Goal: Task Accomplishment & Management: Manage account settings

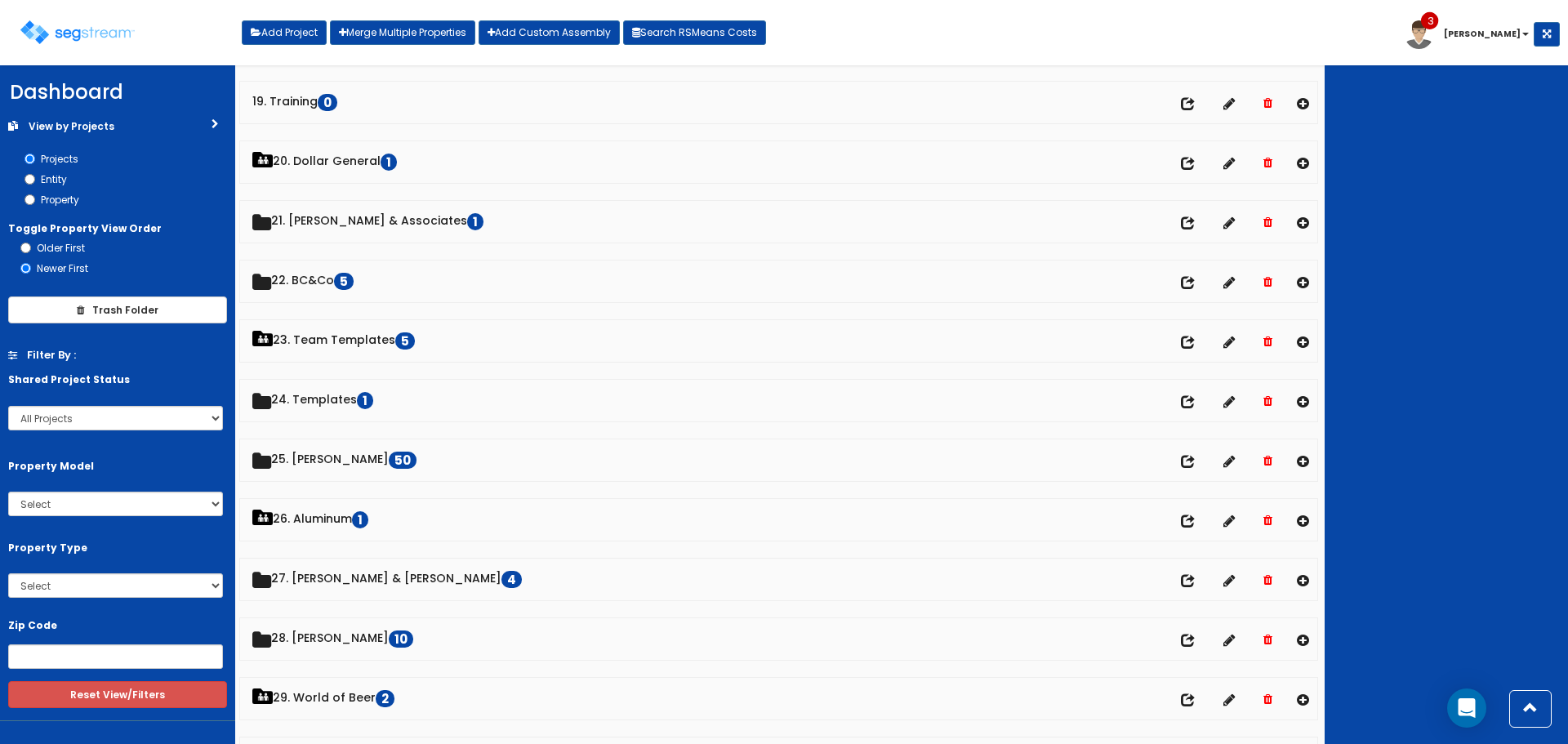
scroll to position [1389, 0]
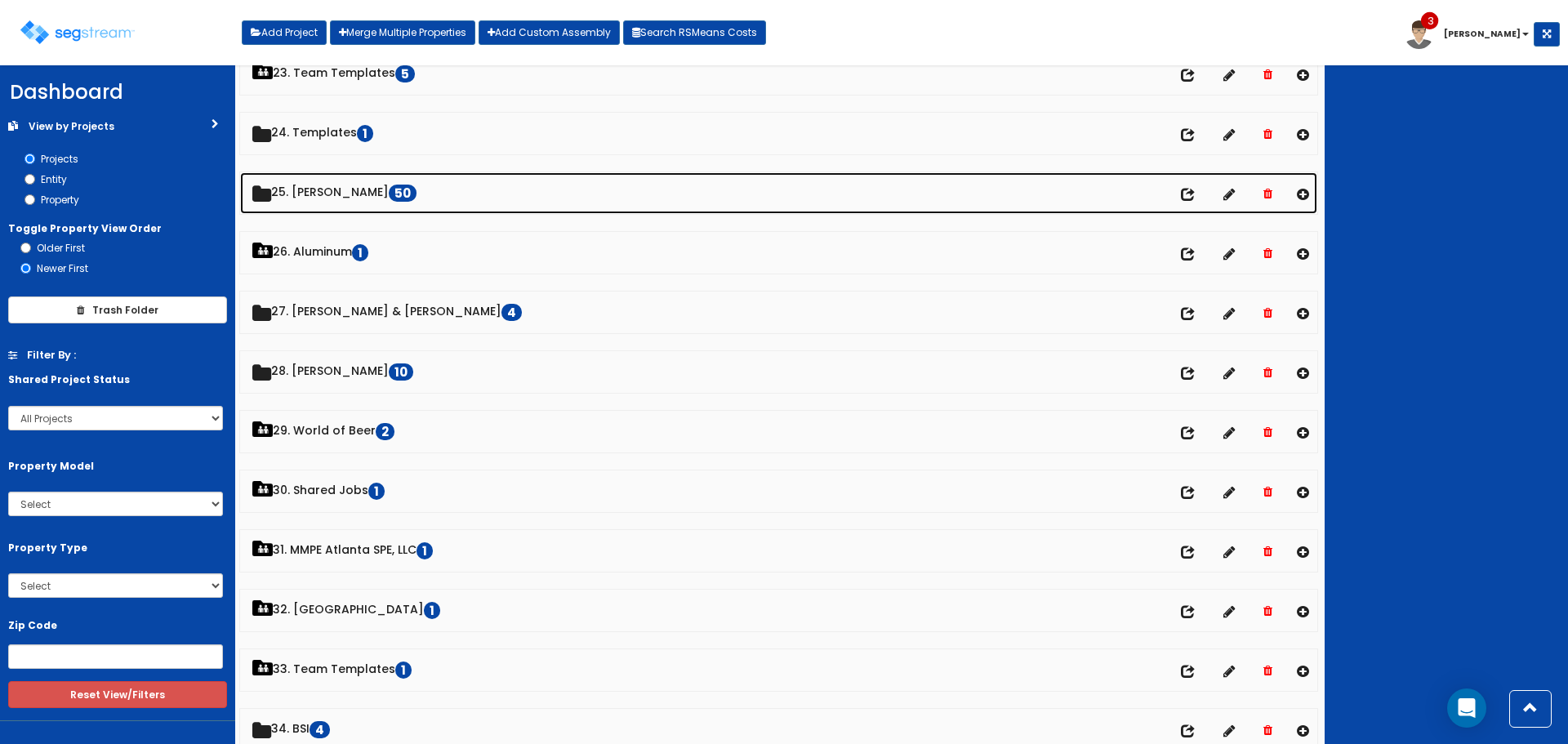
click at [346, 185] on link "25. [PERSON_NAME] 50" at bounding box center [779, 194] width 1078 height 42
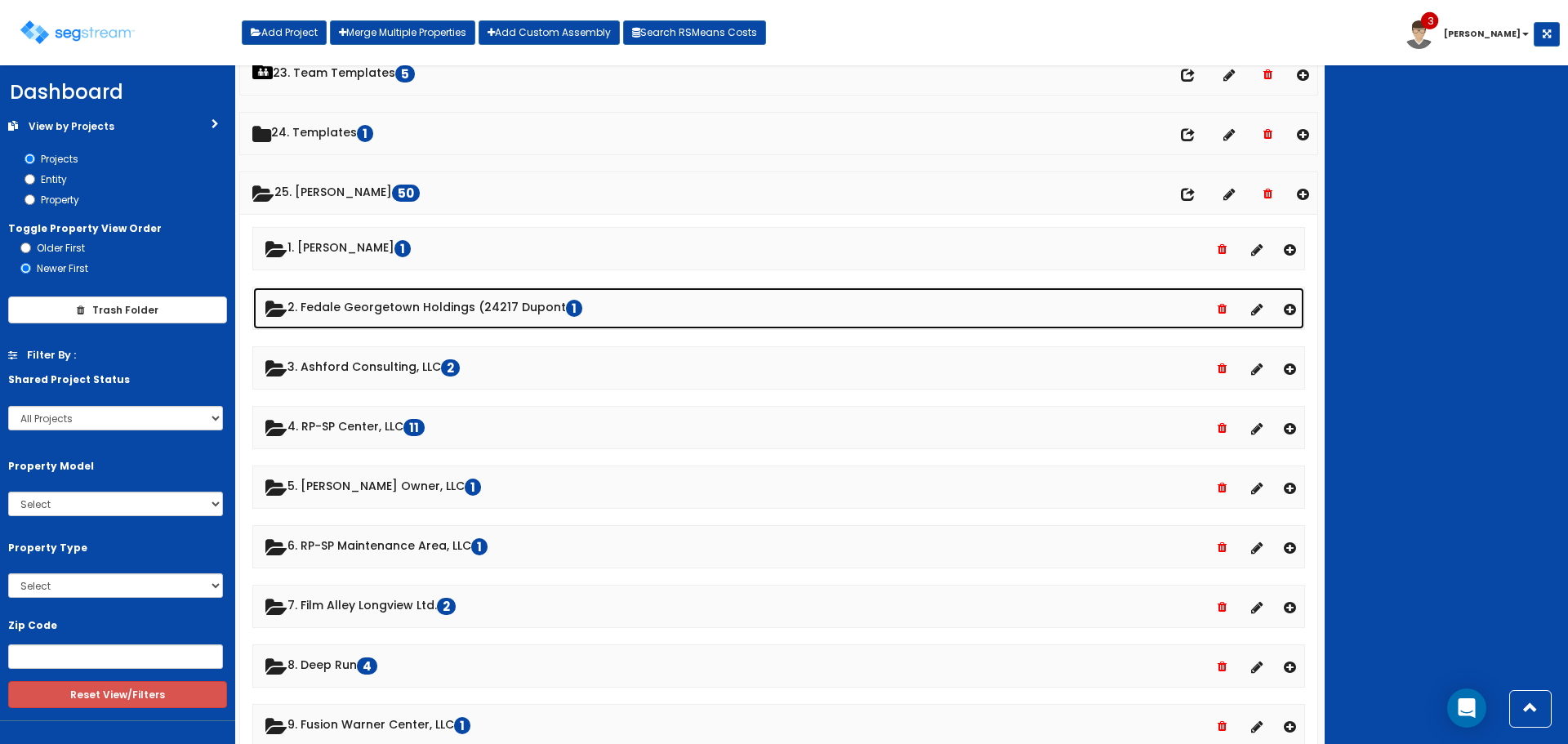
click at [485, 304] on link "2. Fedale Georgetown Holdings (24217 Dupont 1" at bounding box center [779, 308] width 1051 height 42
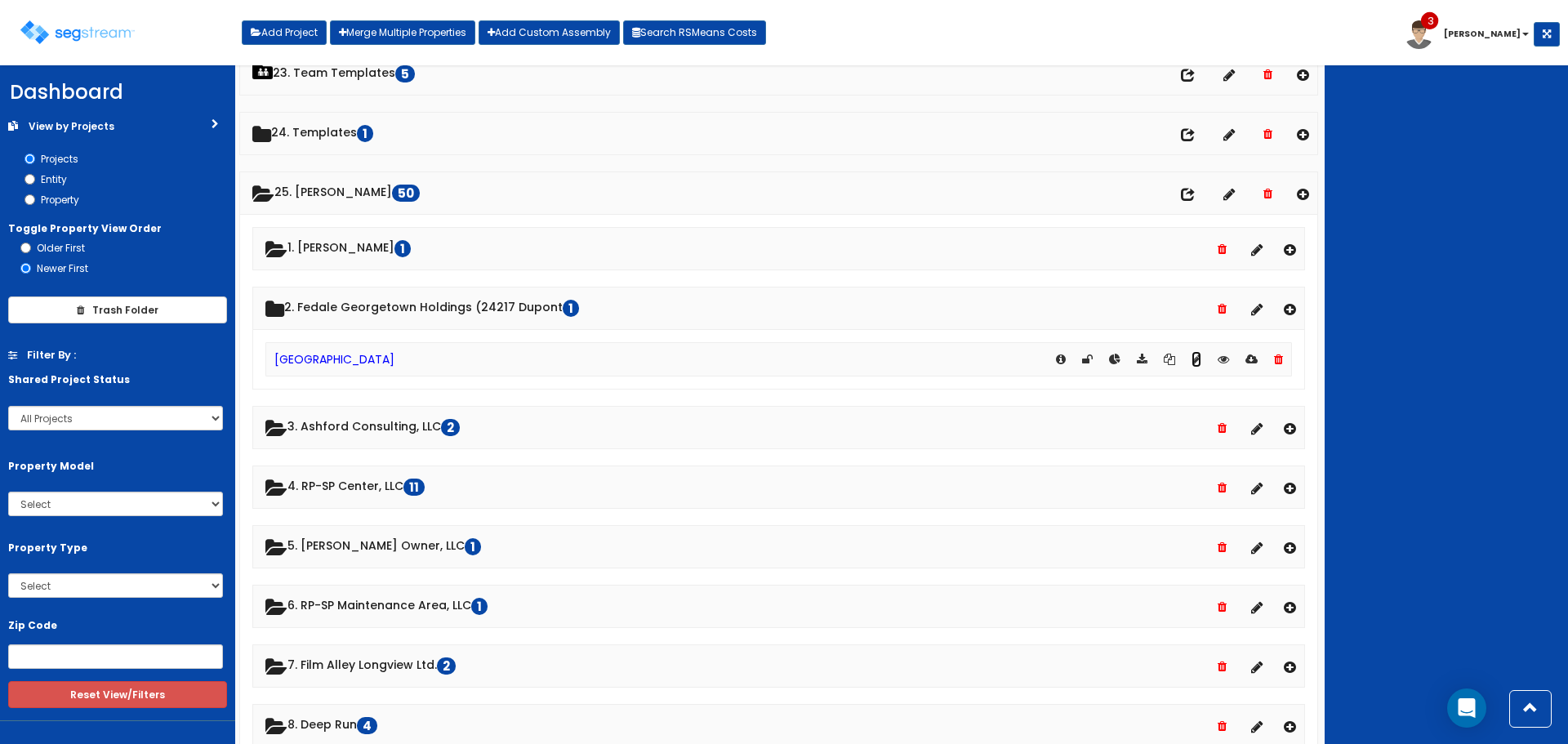
click at [1191, 363] on icon at bounding box center [1196, 360] width 9 height 11
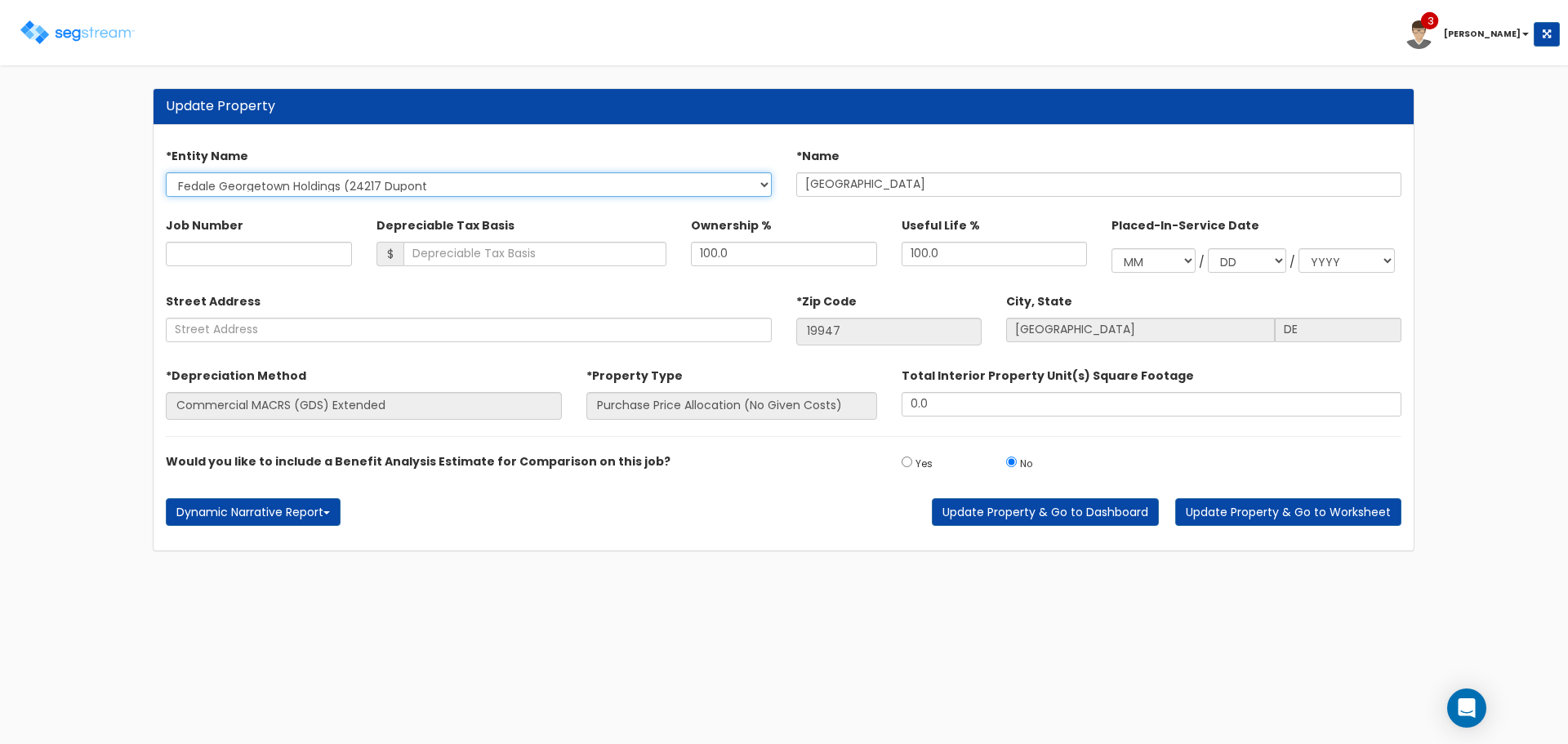
click at [597, 184] on select "Hawks Landing [GEOGRAPHIC_DATA] Fredmark, LLC [GEOGRAPHIC_DATA] [GEOGRAPHIC_DAT…" at bounding box center [469, 185] width 606 height 25
select select "1709"
click at [166, 173] on select "Hawks Landing North Circle Fredmark, LLC Advantage Point Apollo Point Lion's Ga…" at bounding box center [469, 185] width 606 height 25
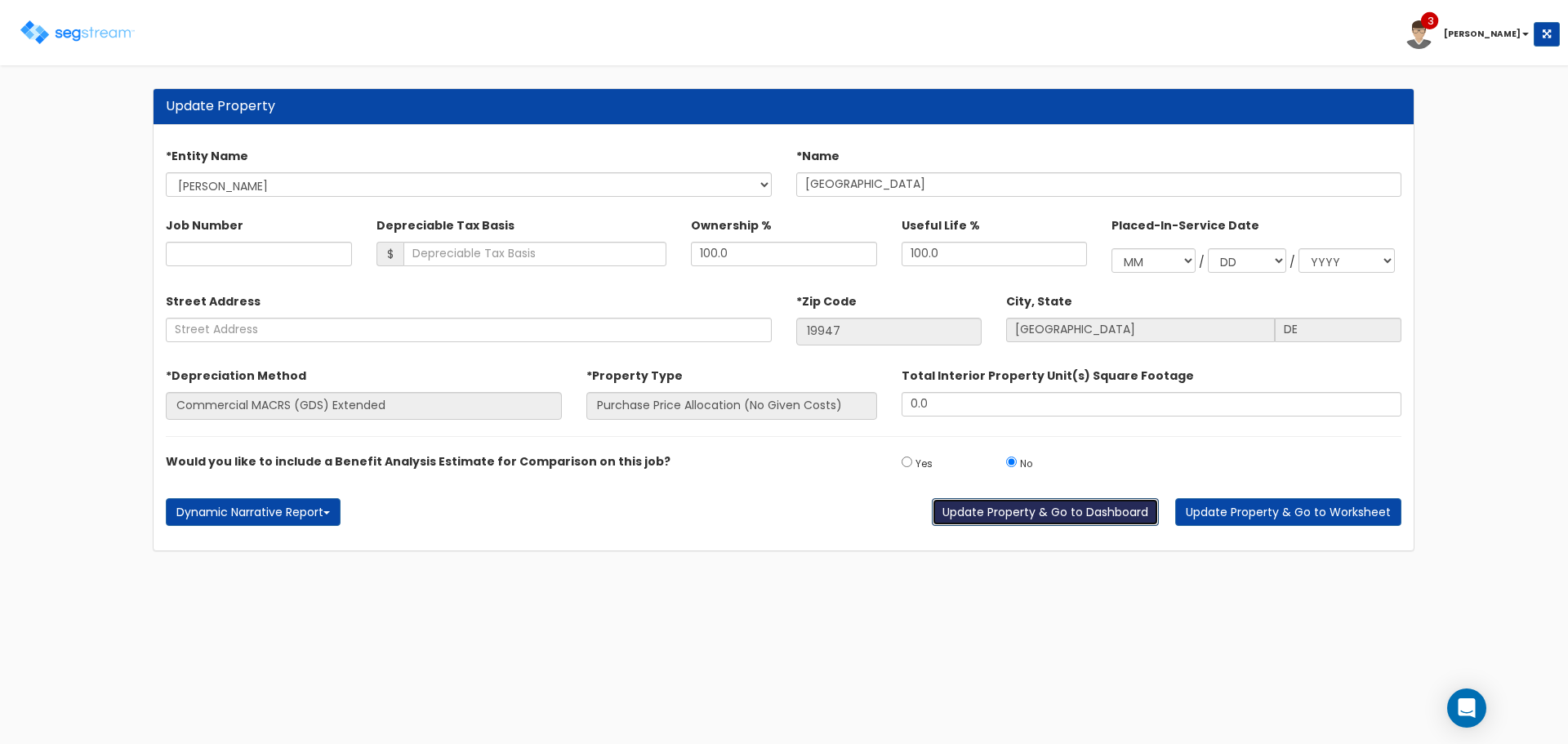
click at [1125, 510] on button "Update Property & Go to Dashboard" at bounding box center [1044, 512] width 227 height 28
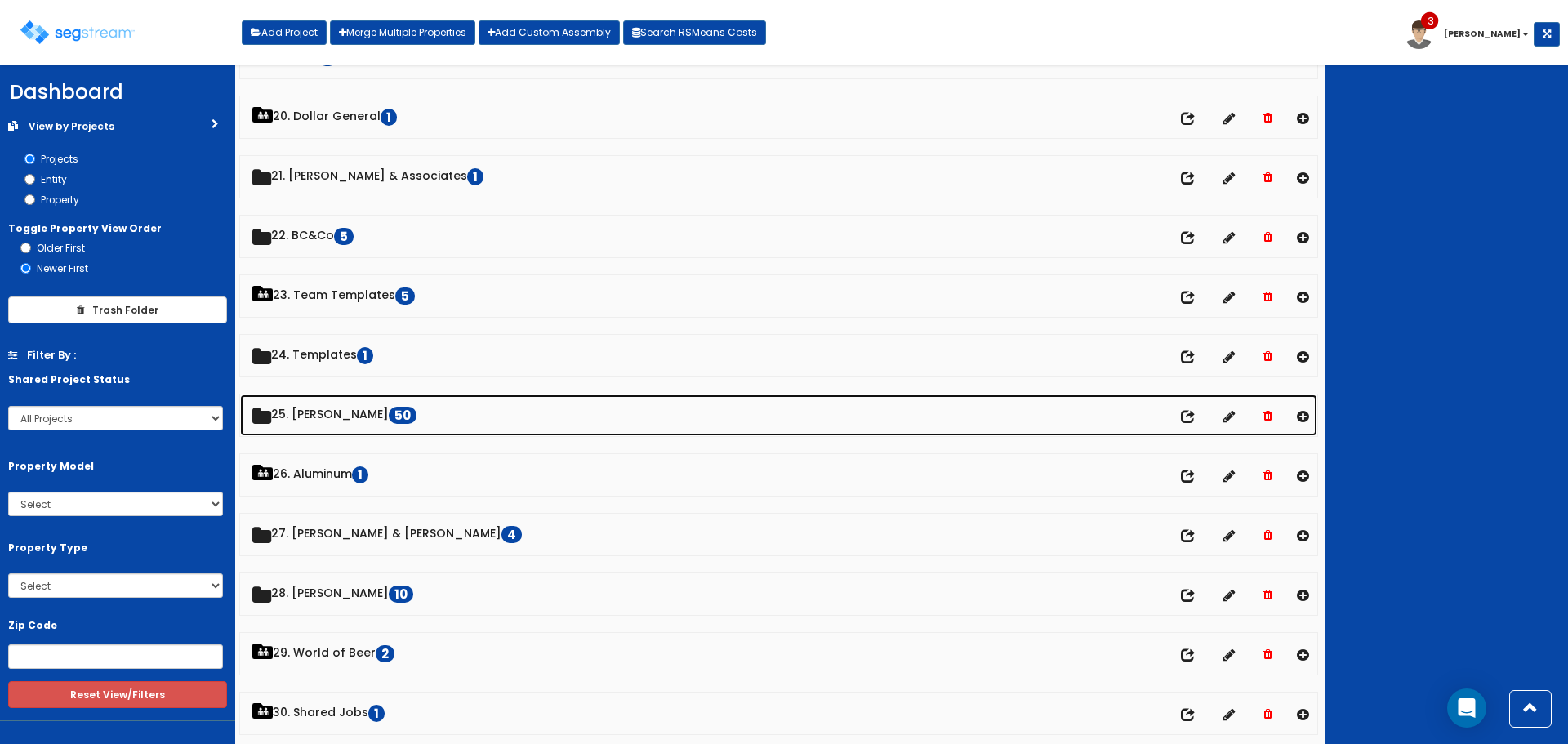
click at [359, 408] on link "25. [PERSON_NAME] 50" at bounding box center [779, 416] width 1078 height 42
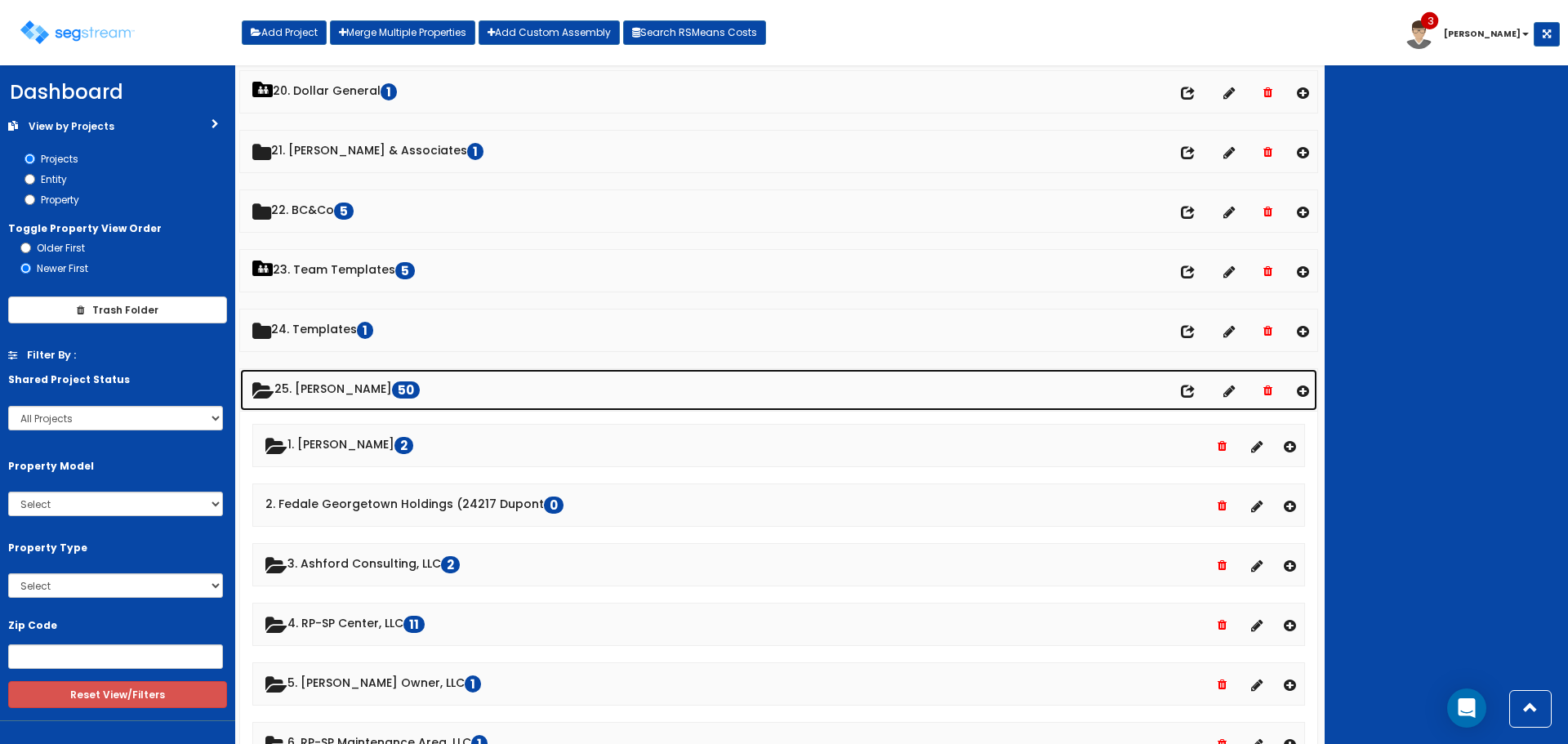
scroll to position [1166, 0]
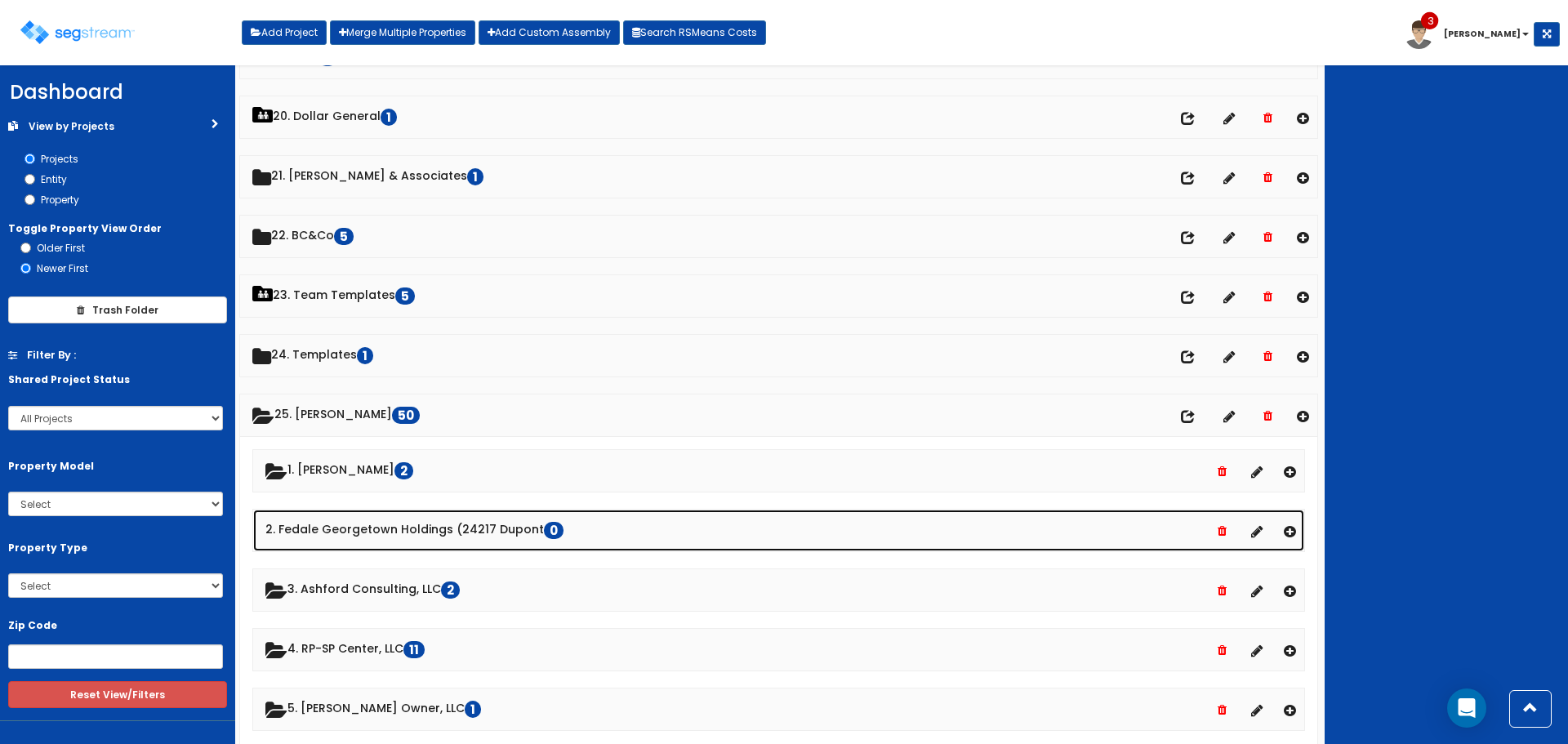
click at [1224, 530] on icon at bounding box center [1222, 531] width 9 height 11
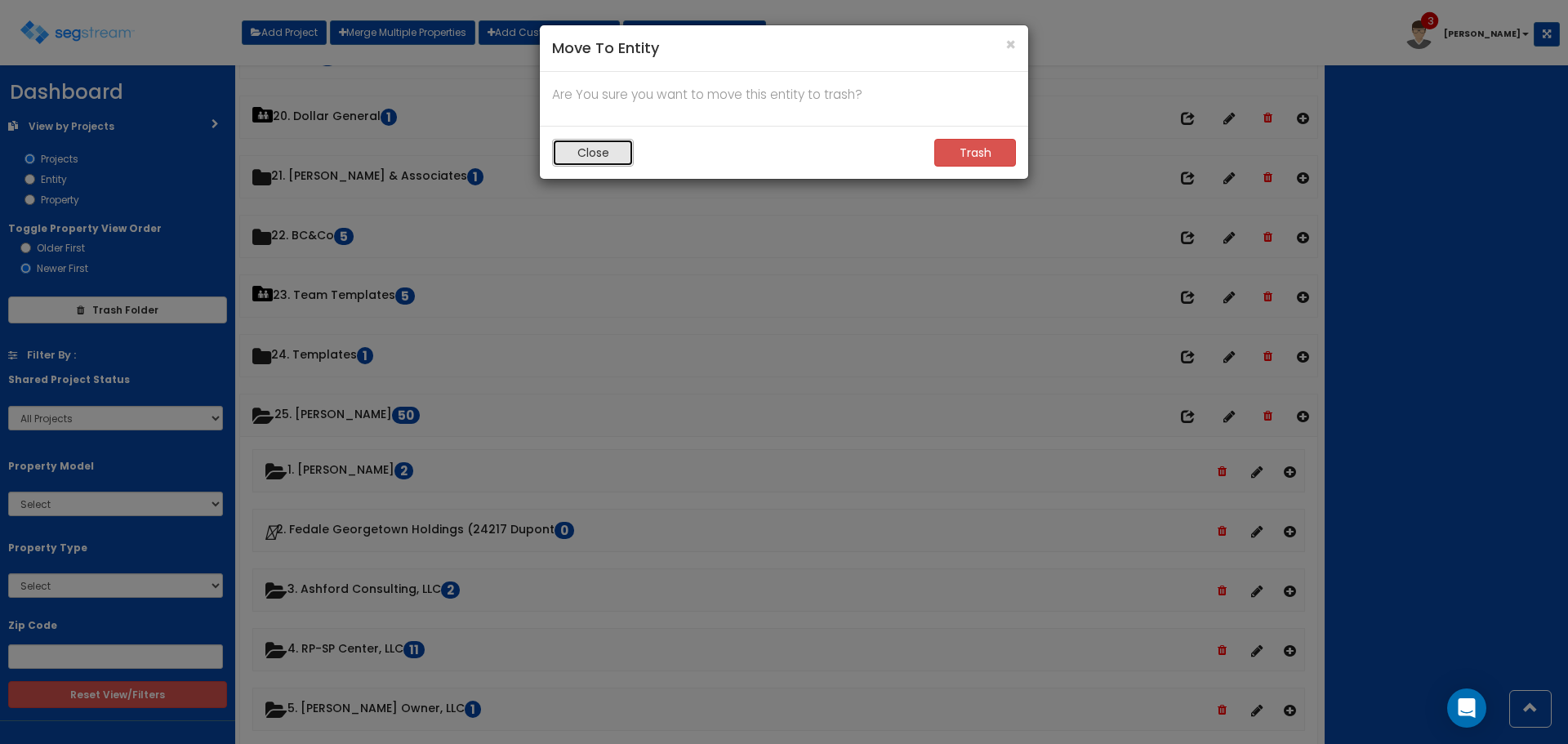
click at [589, 150] on button "Close" at bounding box center [593, 152] width 82 height 28
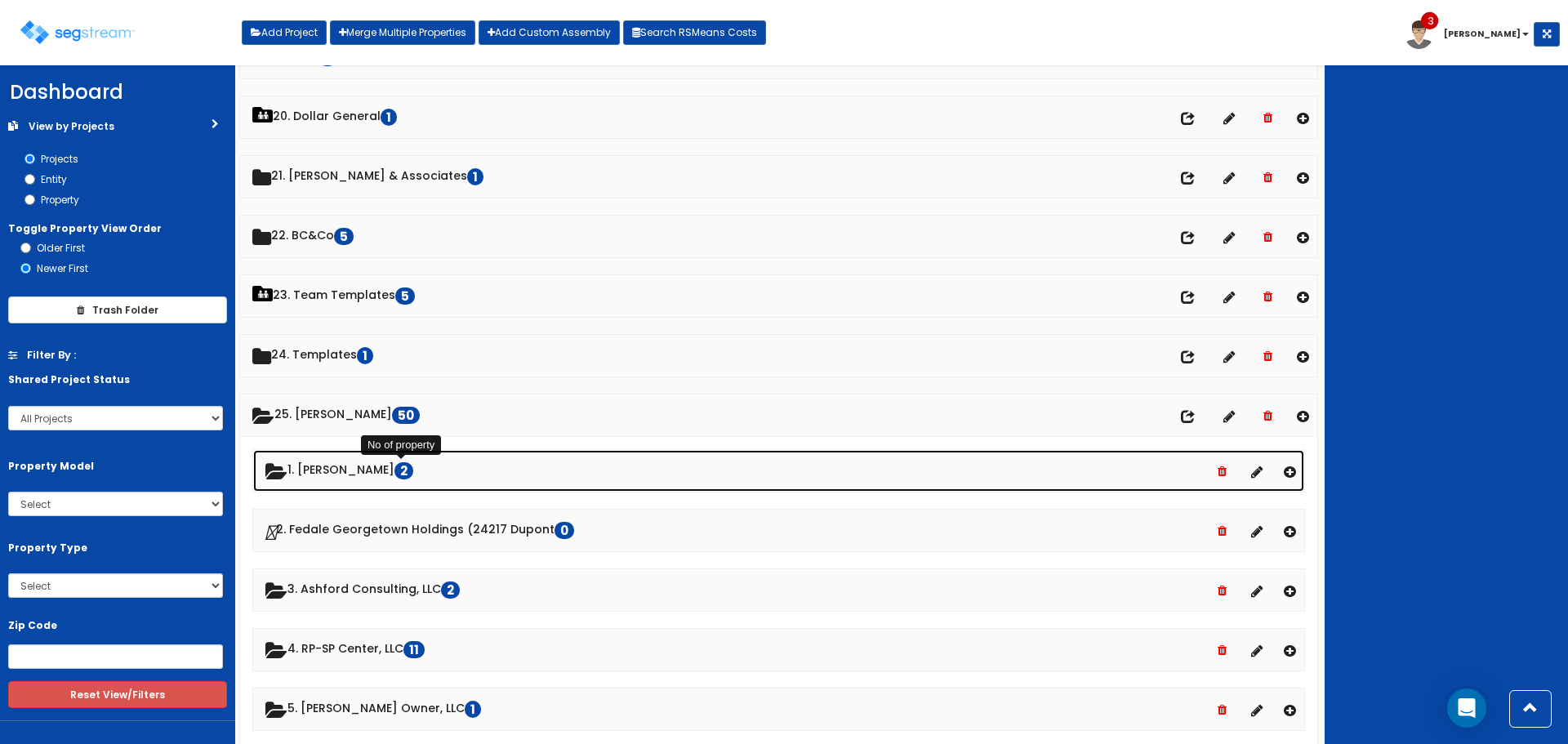
click at [405, 468] on span "2" at bounding box center [404, 471] width 19 height 17
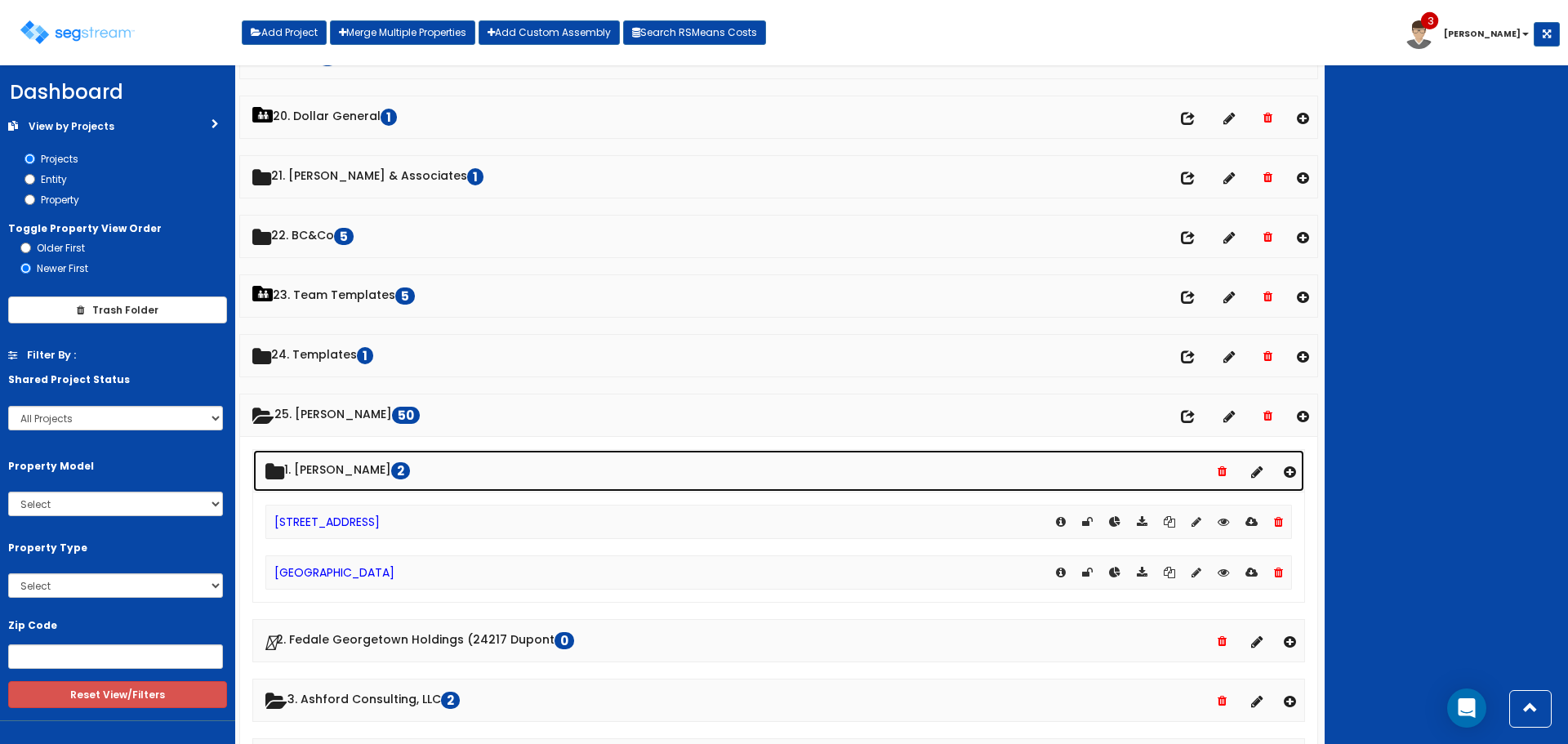
click at [357, 470] on link "1. Adam Fedale 2" at bounding box center [779, 471] width 1051 height 42
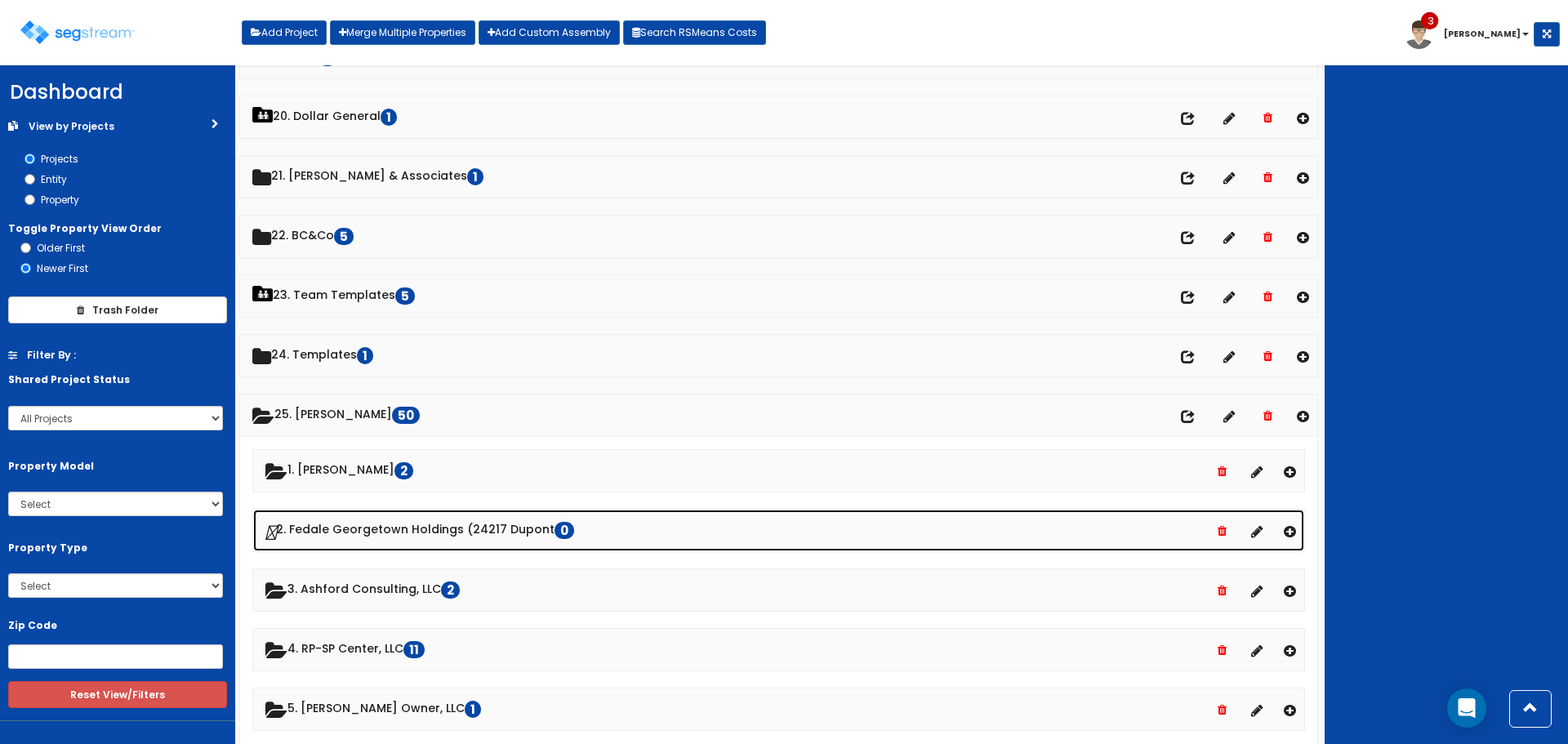
click at [1225, 531] on icon at bounding box center [1222, 531] width 9 height 11
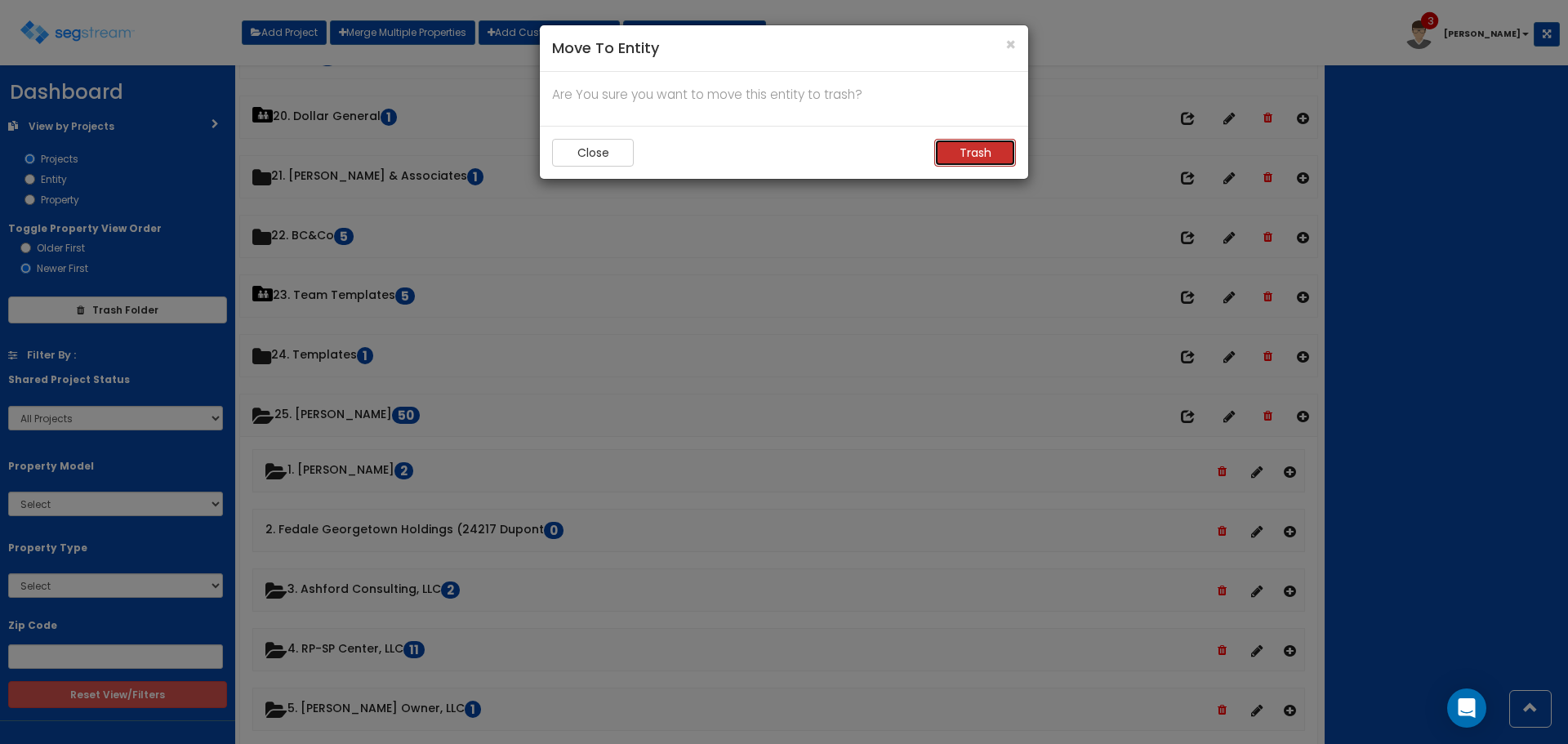
click at [1005, 158] on button "Trash" at bounding box center [975, 152] width 82 height 28
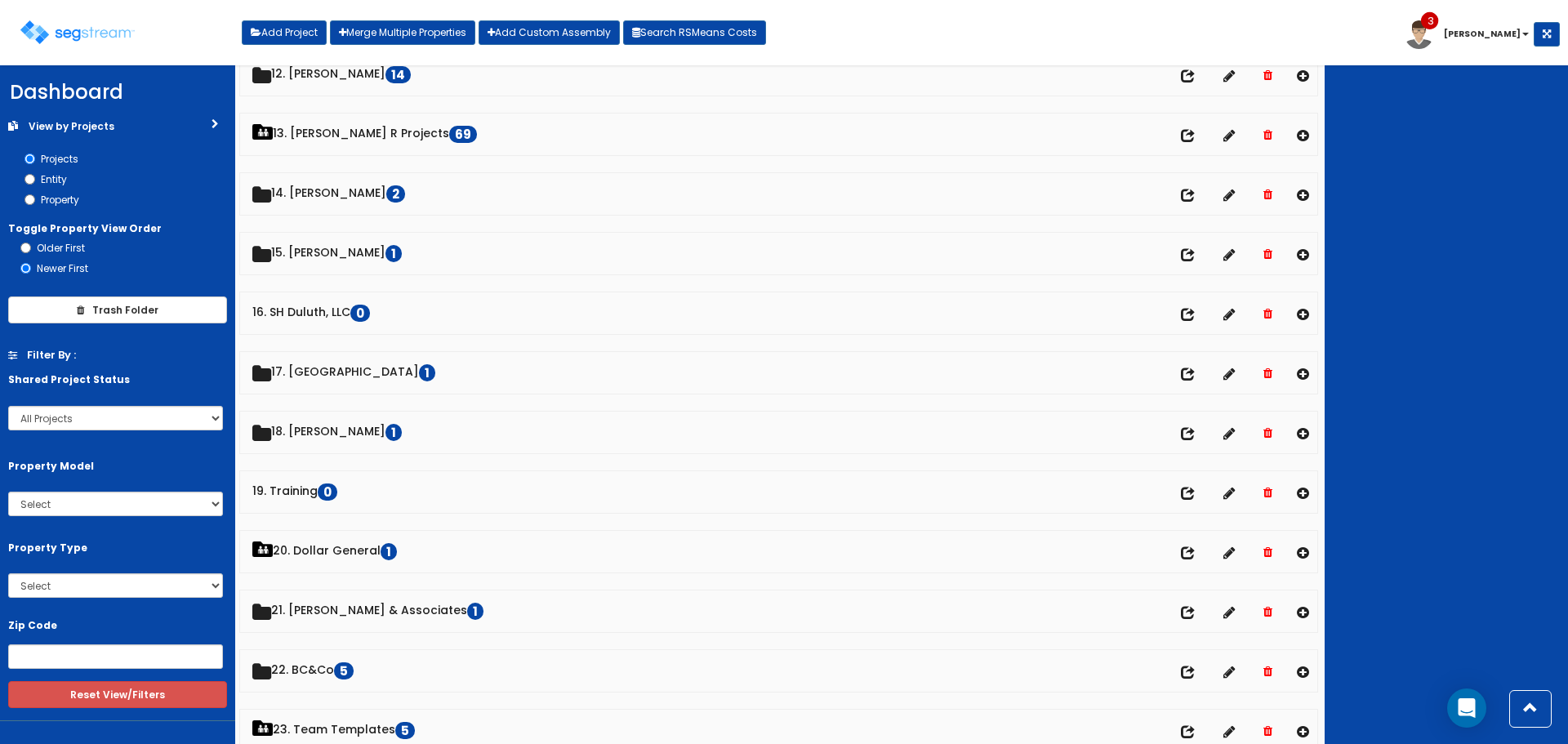
scroll to position [1062, 0]
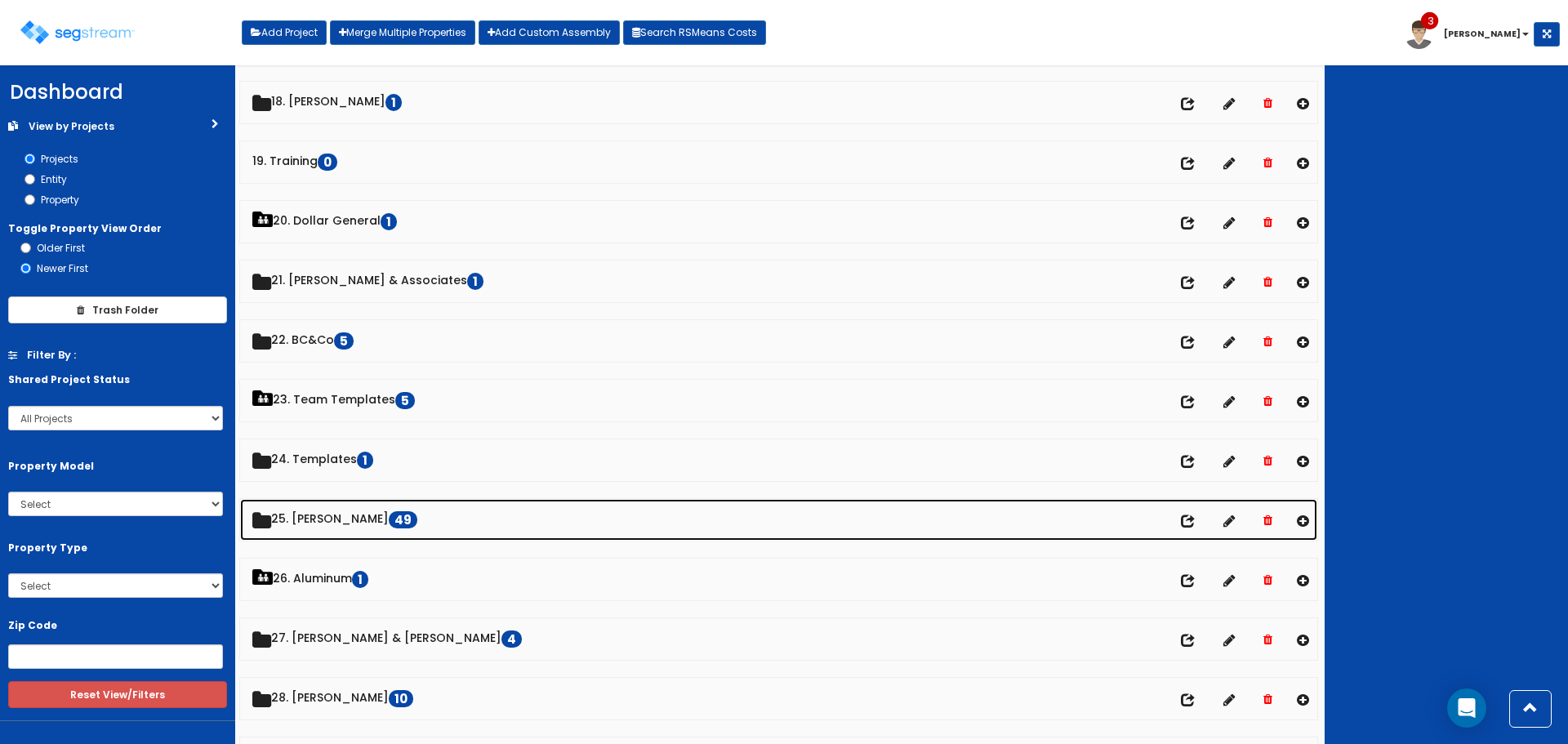
click at [329, 518] on link "25. Dawn Polin 49" at bounding box center [779, 520] width 1078 height 42
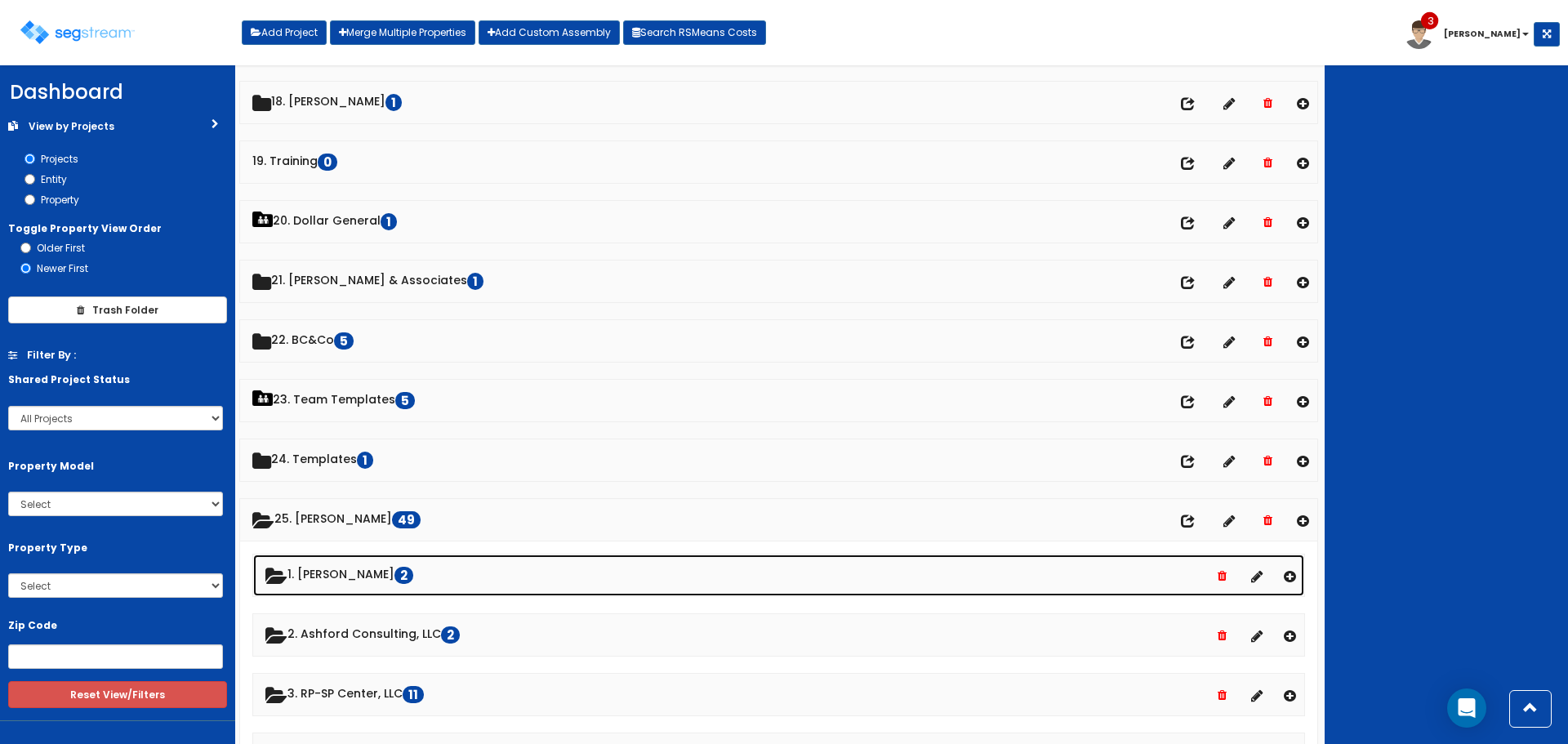
click at [341, 572] on link "1. Adam Fedale 2" at bounding box center [779, 576] width 1051 height 42
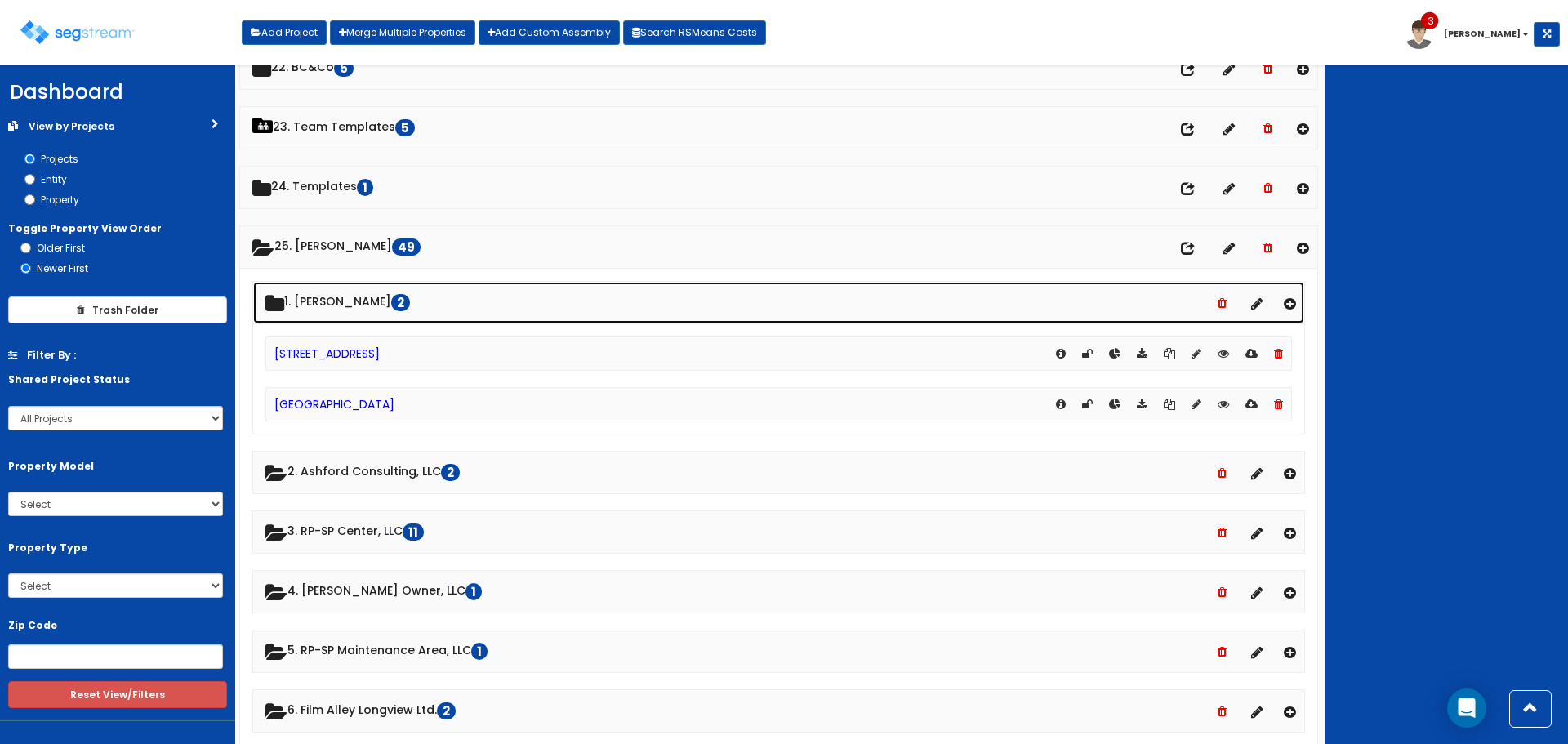
scroll to position [1389, 0]
